Goal: Register for event/course: Register for event/course

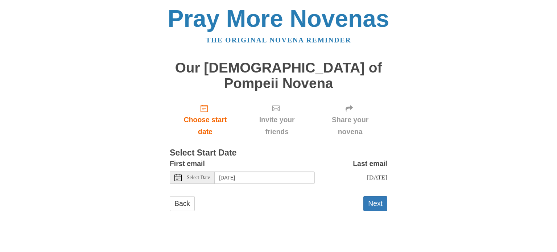
click at [175, 174] on icon at bounding box center [177, 177] width 7 height 7
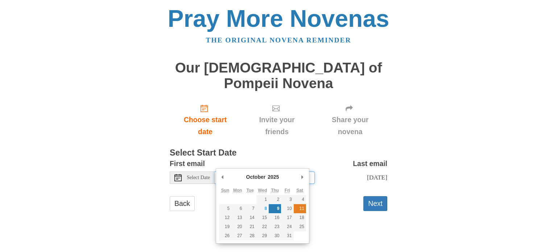
type input "[DATE]"
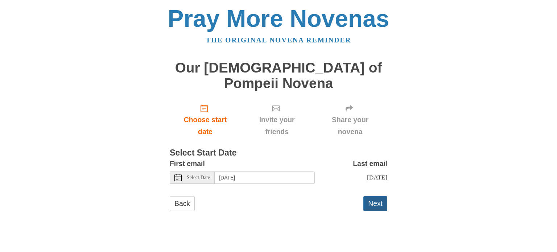
click at [374, 196] on button "Next" at bounding box center [375, 203] width 24 height 15
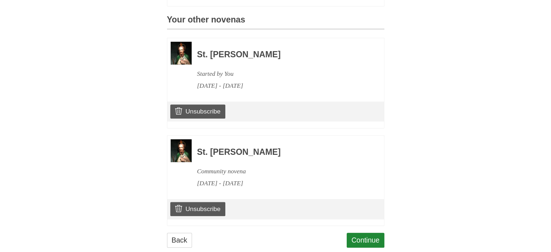
scroll to position [336, 0]
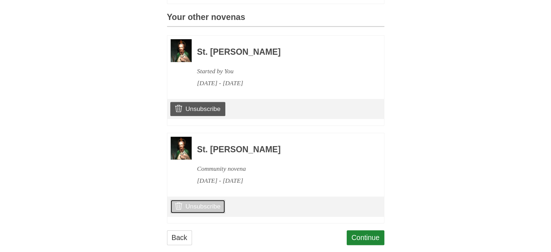
click at [194, 199] on link "Unsubscribe" at bounding box center [197, 206] width 55 height 14
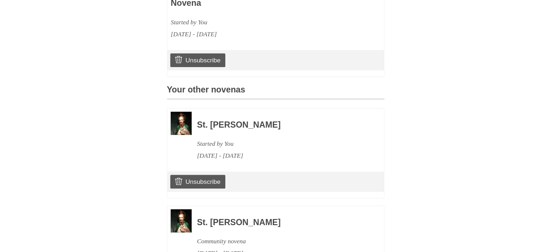
scroll to position [334, 0]
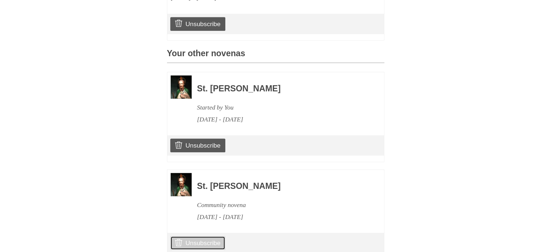
click at [197, 236] on link "Unsubscribe" at bounding box center [197, 243] width 55 height 14
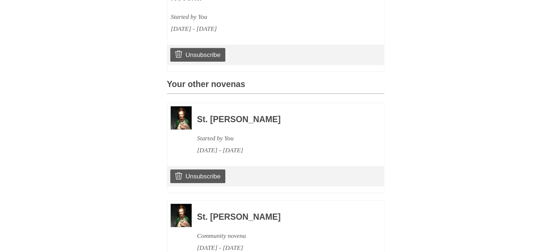
scroll to position [394, 0]
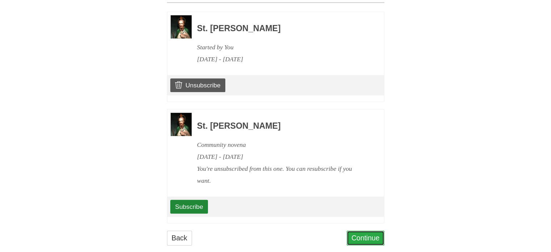
click at [363, 231] on link "Continue" at bounding box center [366, 238] width 38 height 15
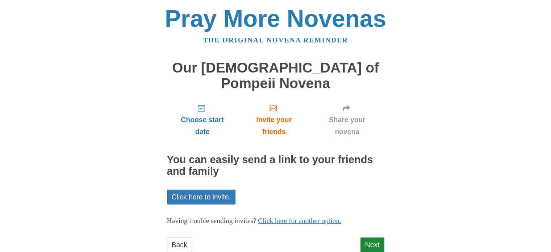
scroll to position [6, 0]
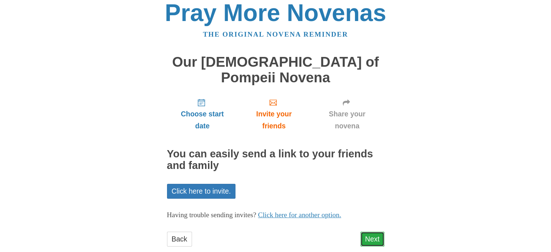
click at [365, 232] on link "Next" at bounding box center [373, 239] width 24 height 15
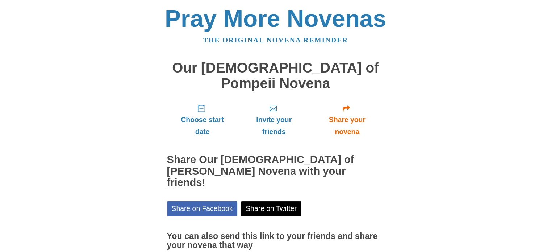
scroll to position [39, 0]
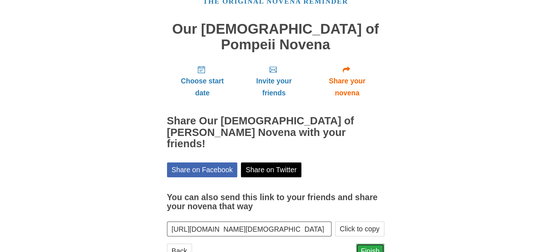
click at [363, 244] on link "Finish" at bounding box center [370, 251] width 28 height 15
